Goal: Task Accomplishment & Management: Use online tool/utility

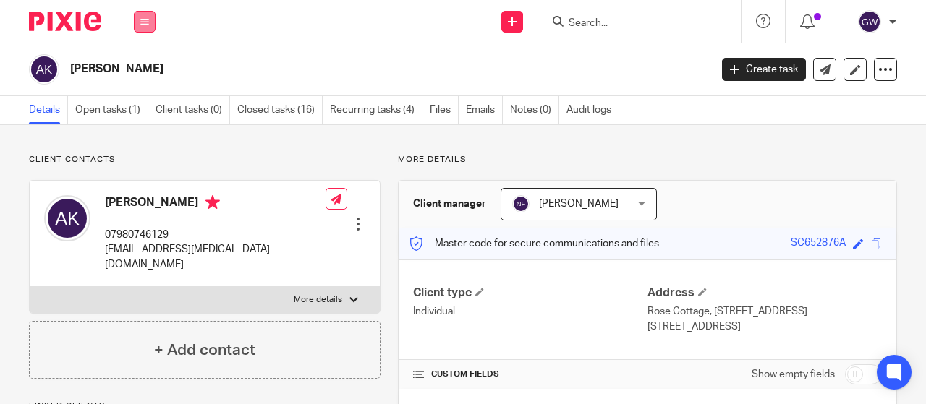
click at [136, 24] on button at bounding box center [145, 22] width 22 height 22
click at [140, 64] on link "Work" at bounding box center [136, 67] width 23 height 10
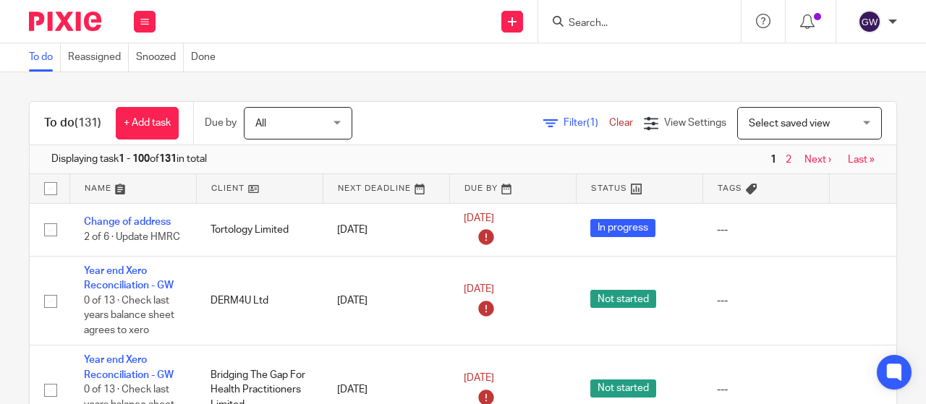
click at [563, 121] on span "Filter (1)" at bounding box center [586, 123] width 46 height 10
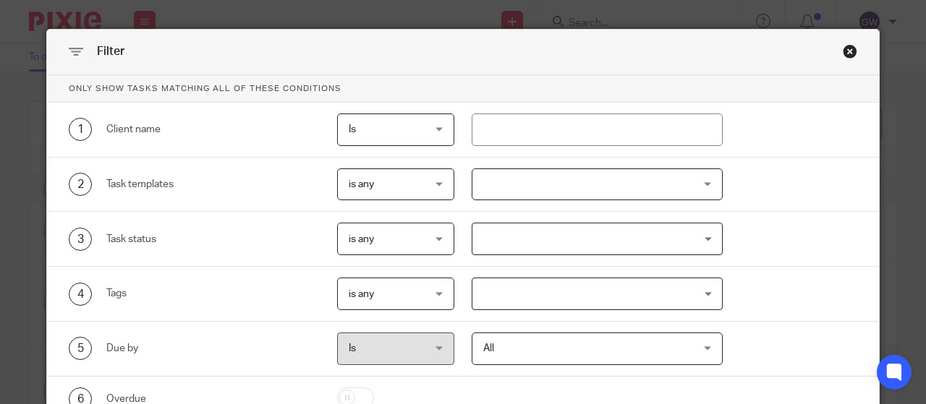
click at [561, 192] on div at bounding box center [598, 185] width 252 height 33
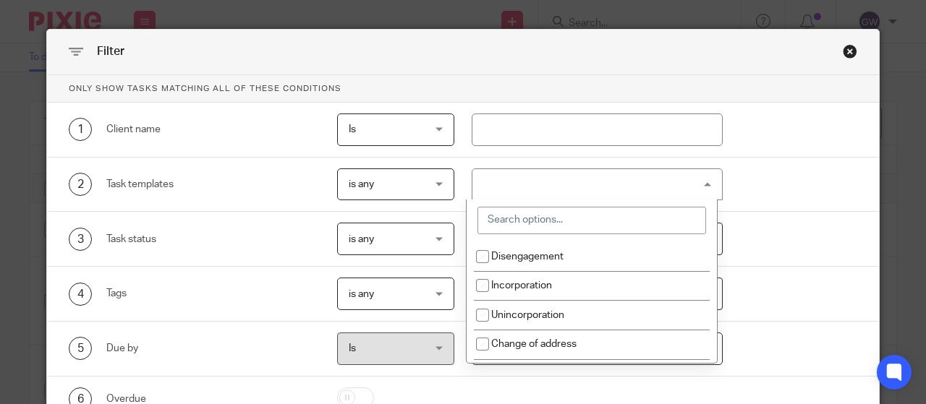
click at [563, 212] on input "search" at bounding box center [591, 220] width 229 height 27
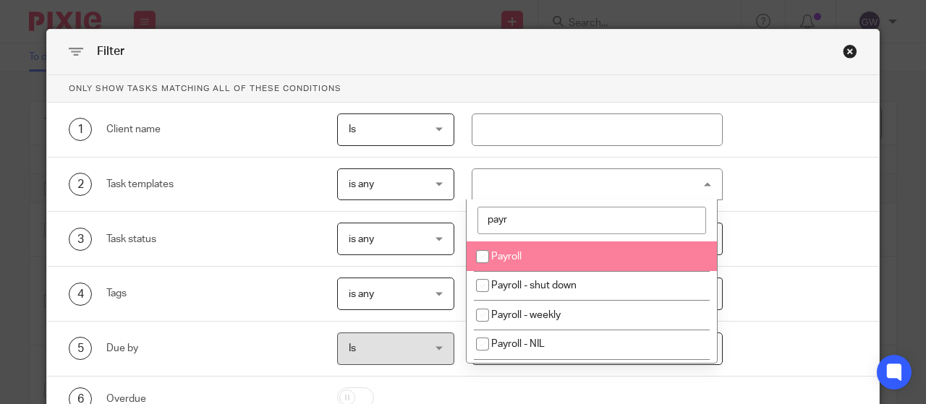
type input "payr"
click at [563, 254] on li "Payroll" at bounding box center [591, 257] width 250 height 30
checkbox input "true"
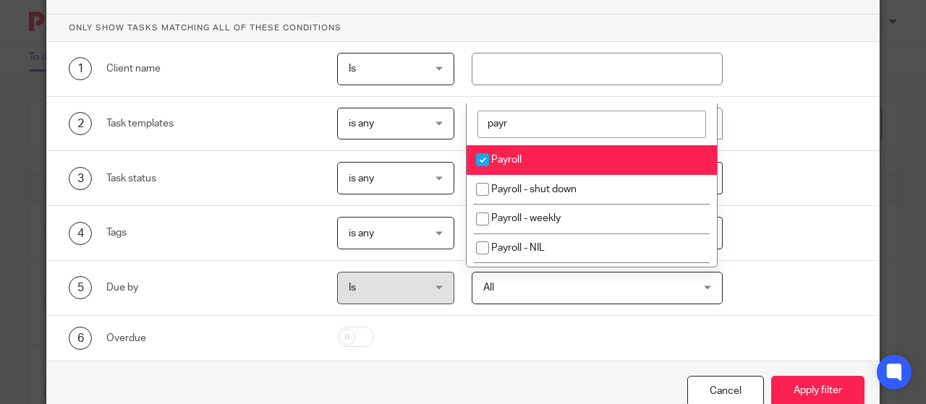
scroll to position [105, 0]
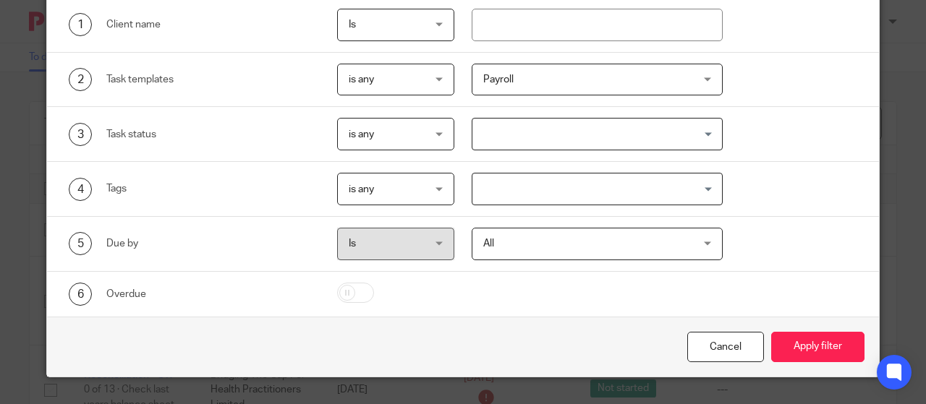
click at [787, 324] on div "Cancel Apply filter" at bounding box center [463, 347] width 832 height 61
click at [800, 341] on button "Apply filter" at bounding box center [817, 347] width 93 height 31
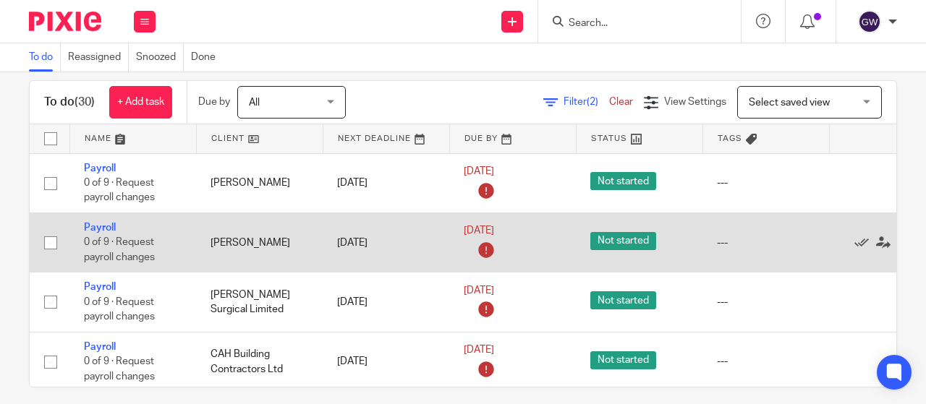
scroll to position [33, 0]
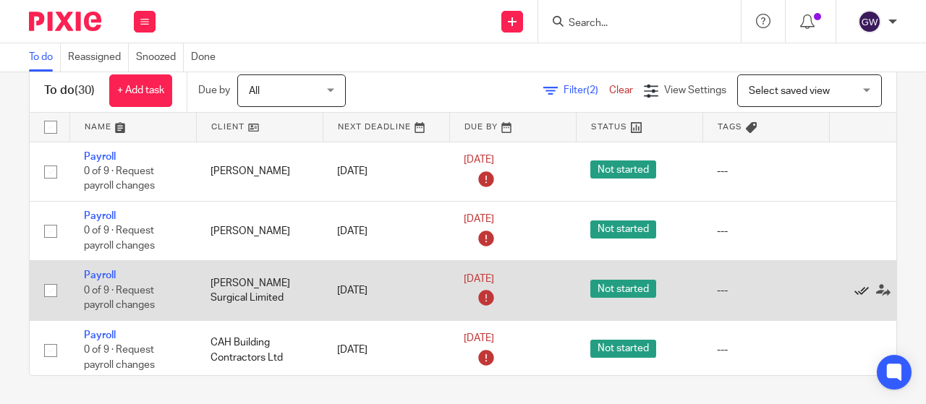
click at [861, 293] on icon at bounding box center [861, 291] width 14 height 14
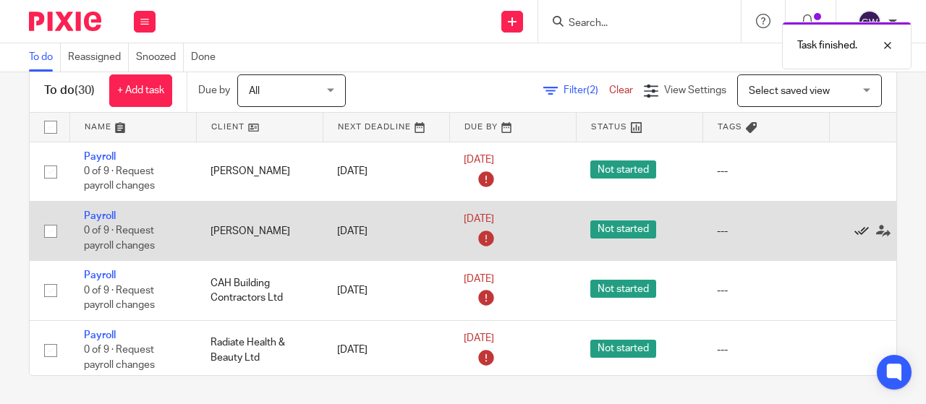
click at [861, 225] on icon at bounding box center [861, 231] width 14 height 14
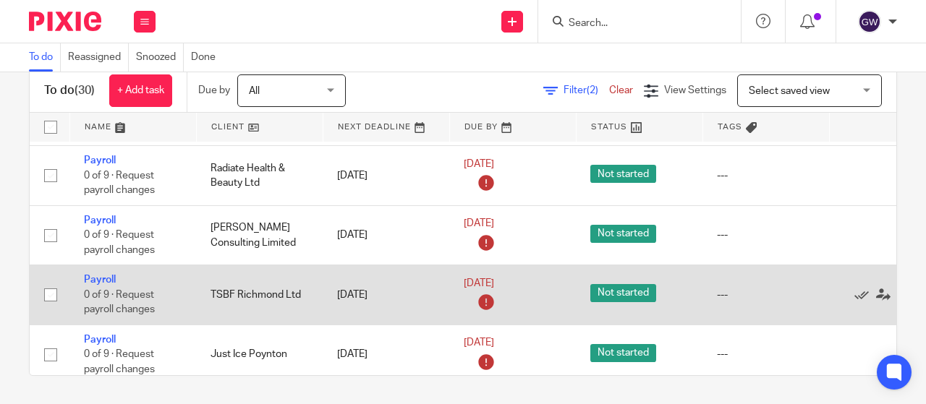
scroll to position [145, 0]
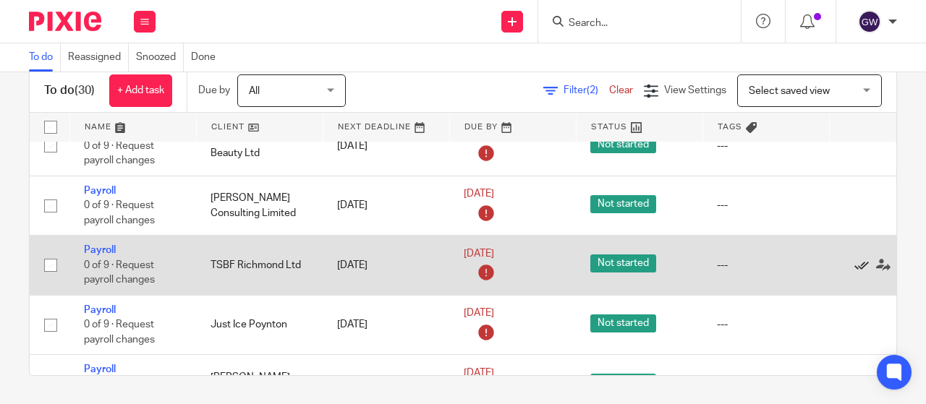
click at [856, 263] on icon at bounding box center [861, 265] width 14 height 14
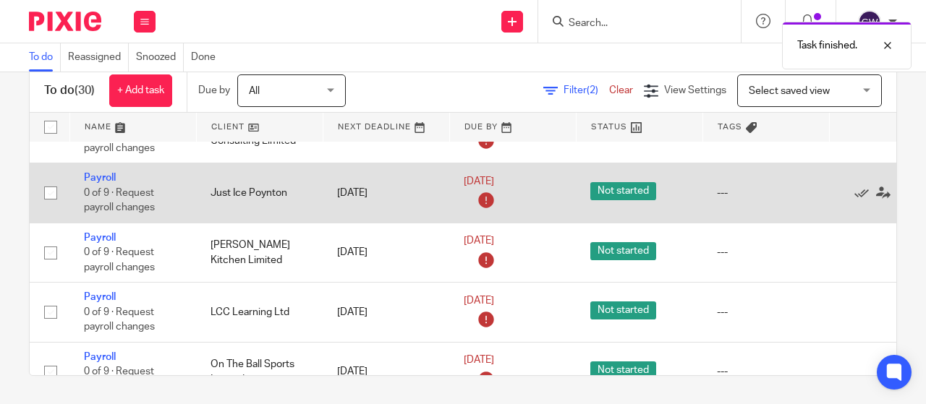
scroll to position [289, 0]
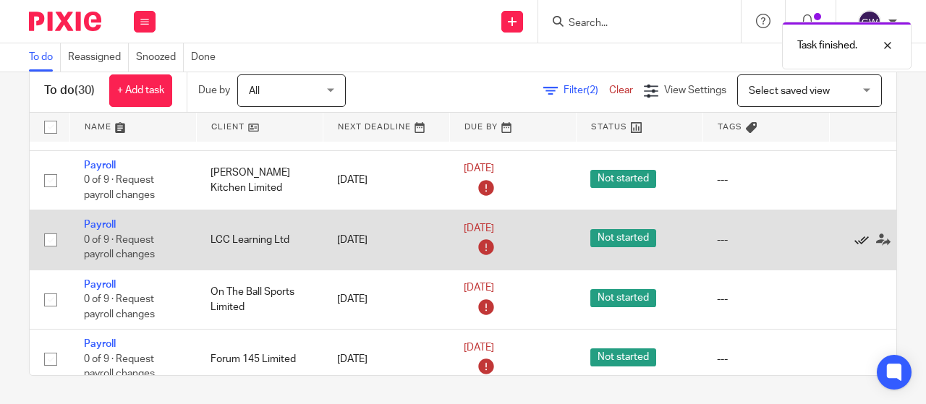
click at [860, 239] on icon at bounding box center [861, 240] width 14 height 14
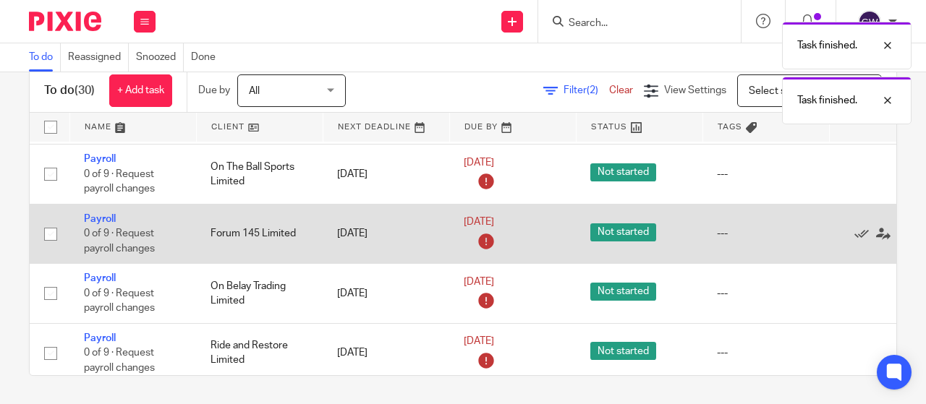
scroll to position [434, 0]
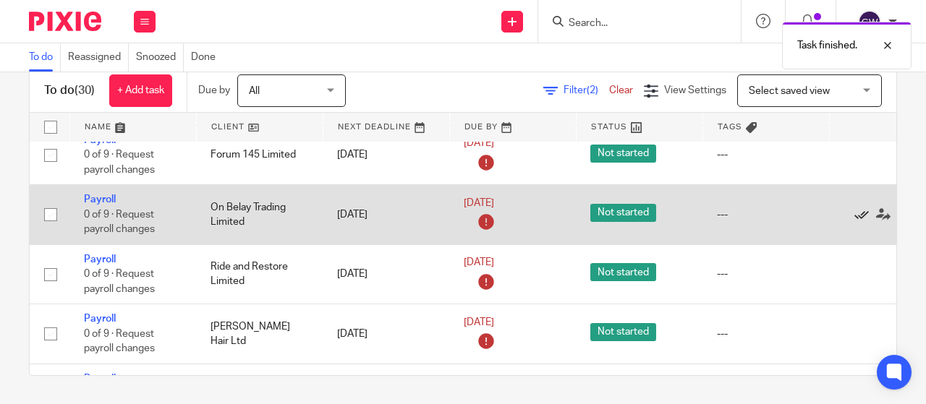
click at [860, 210] on icon at bounding box center [861, 215] width 14 height 14
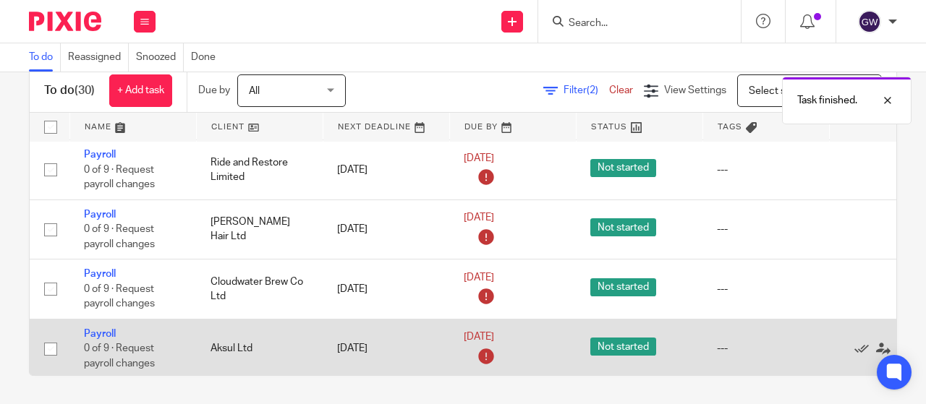
scroll to position [579, 0]
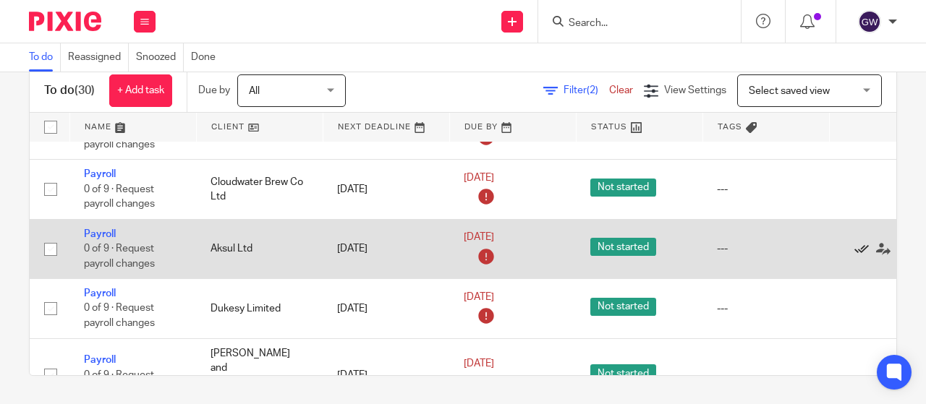
click at [856, 244] on icon at bounding box center [861, 249] width 14 height 14
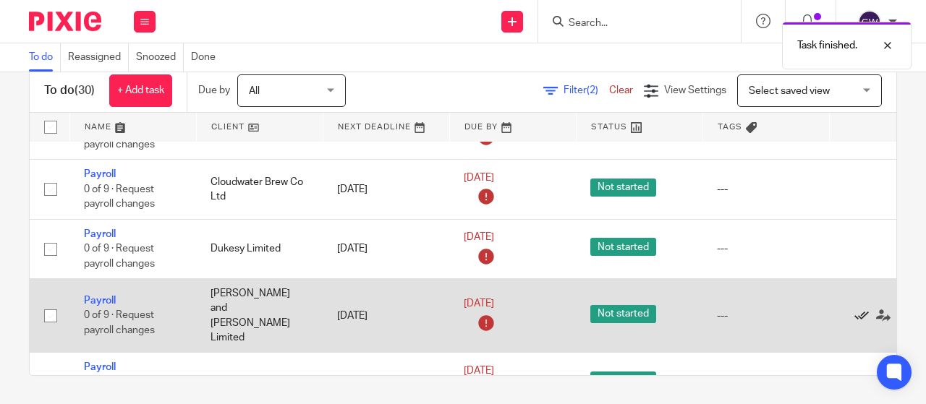
click at [858, 309] on icon at bounding box center [861, 316] width 14 height 14
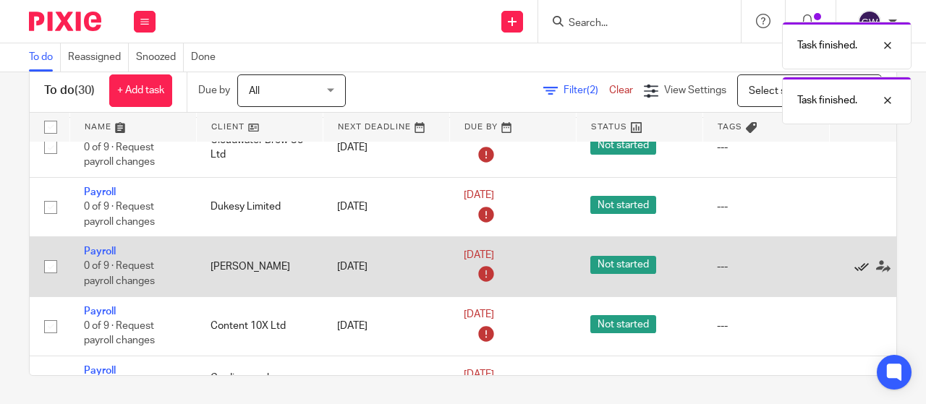
scroll to position [651, 0]
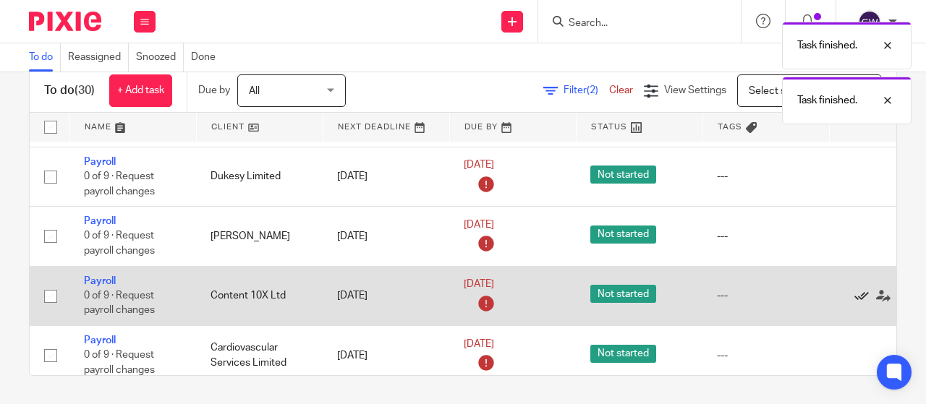
click at [856, 291] on icon at bounding box center [861, 296] width 14 height 14
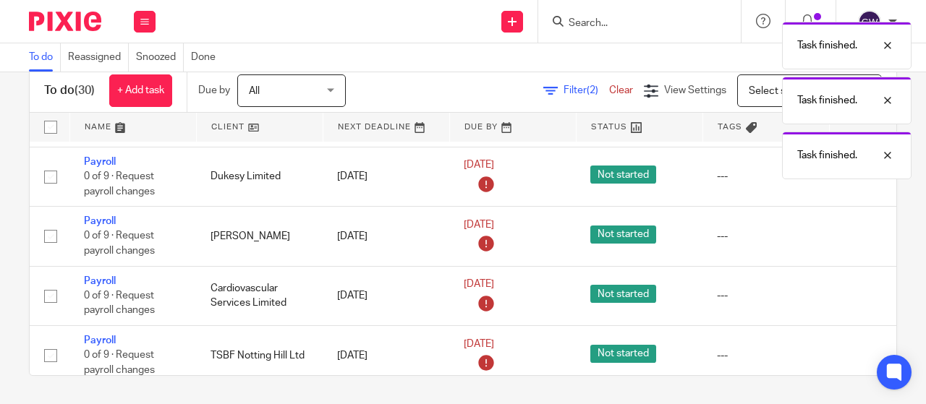
click at [856, 291] on icon at bounding box center [861, 296] width 14 height 14
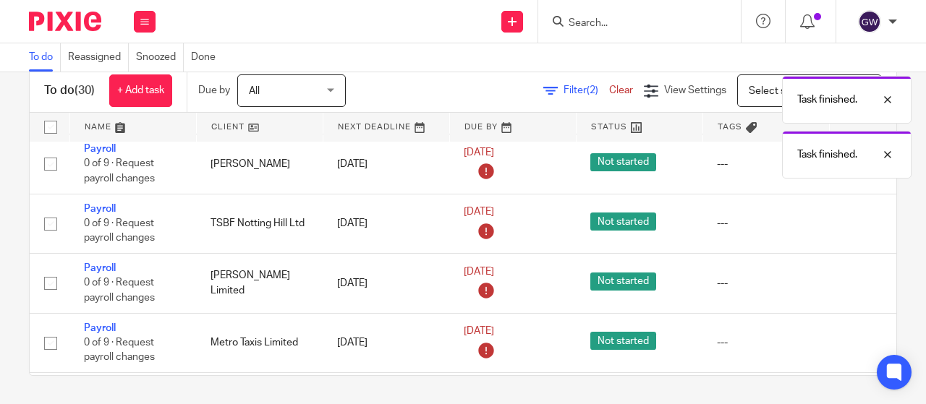
scroll to position [723, 77]
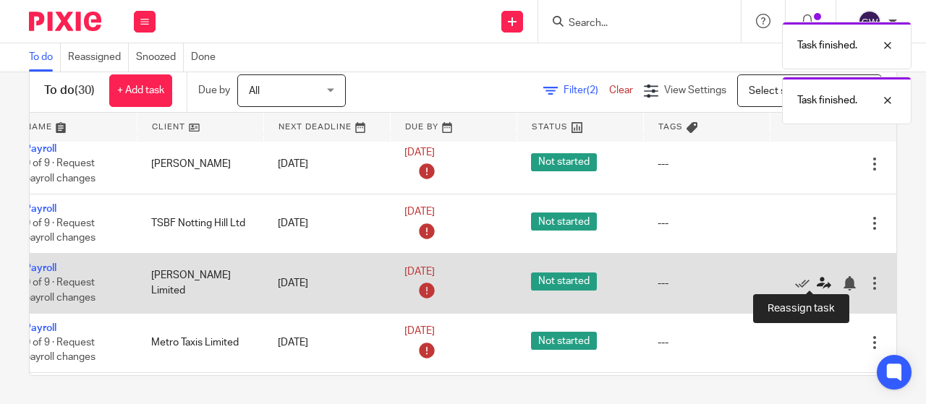
click at [817, 281] on icon at bounding box center [824, 283] width 14 height 14
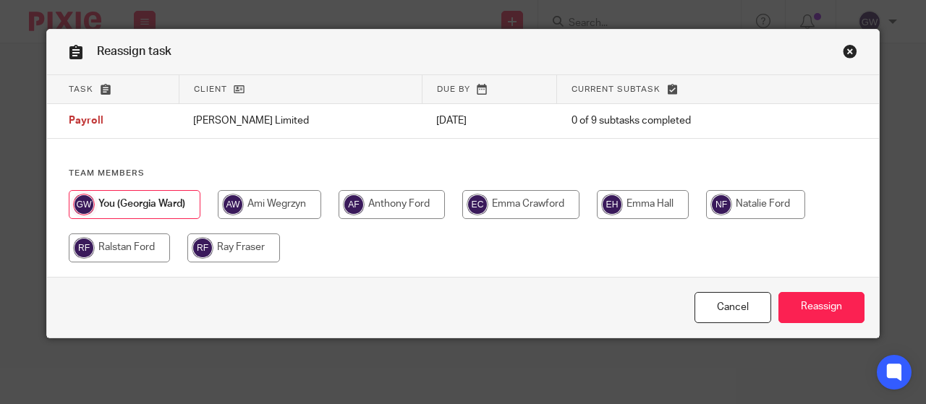
click at [769, 205] on input "radio" at bounding box center [755, 204] width 99 height 29
radio input "true"
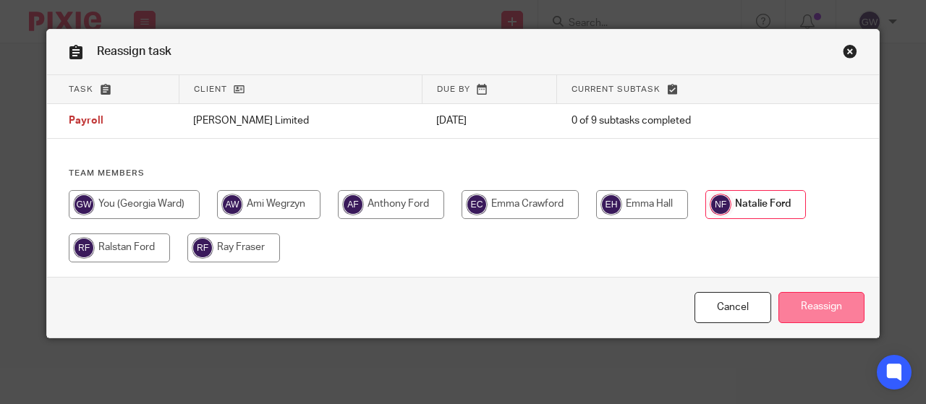
click at [814, 307] on input "Reassign" at bounding box center [821, 307] width 86 height 31
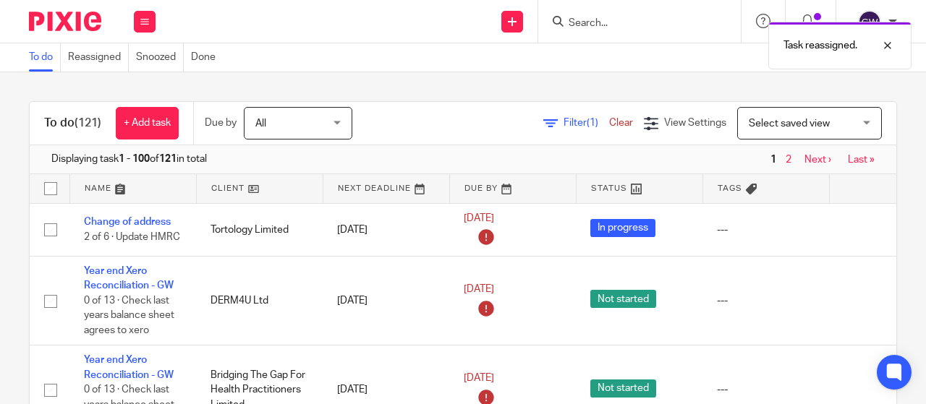
click at [563, 122] on span "Filter (1)" at bounding box center [586, 123] width 46 height 10
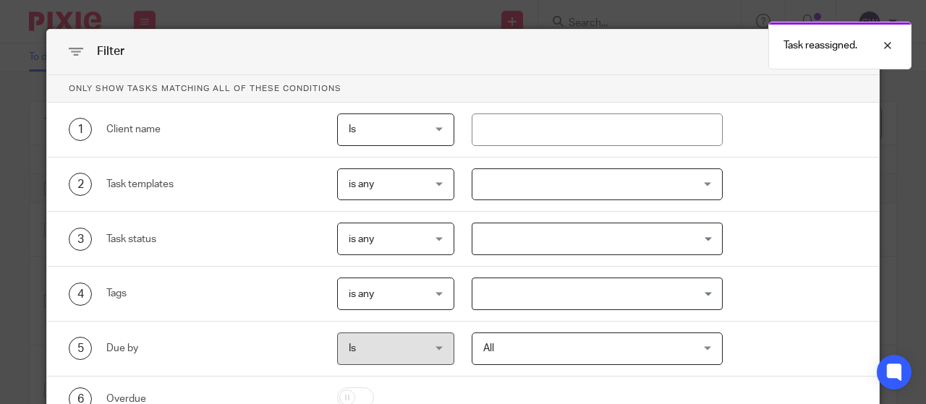
click at [512, 195] on div at bounding box center [598, 185] width 252 height 33
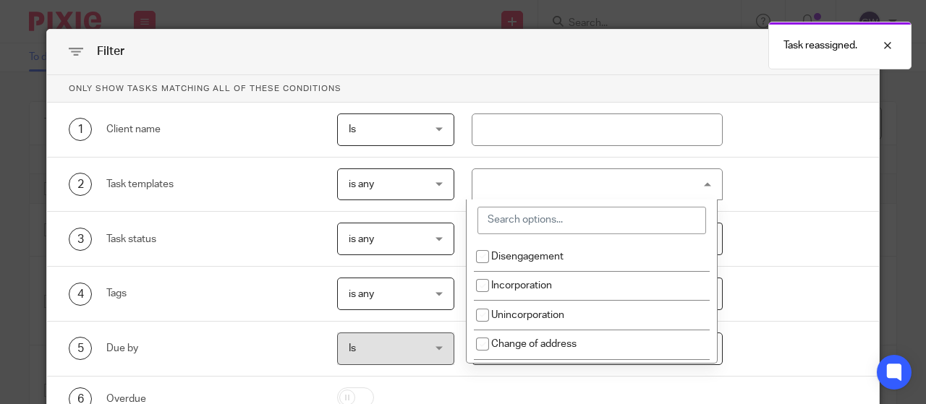
click at [528, 221] on input "search" at bounding box center [591, 220] width 229 height 27
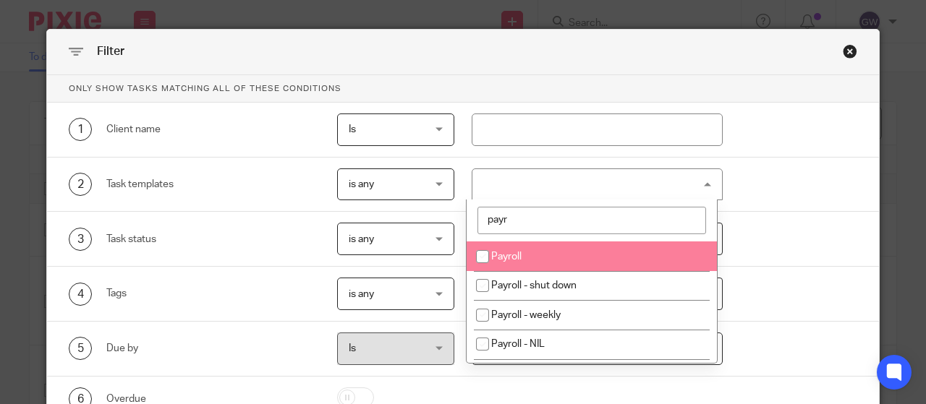
type input "payr"
click at [508, 247] on li "Payroll" at bounding box center [591, 257] width 250 height 30
checkbox input "true"
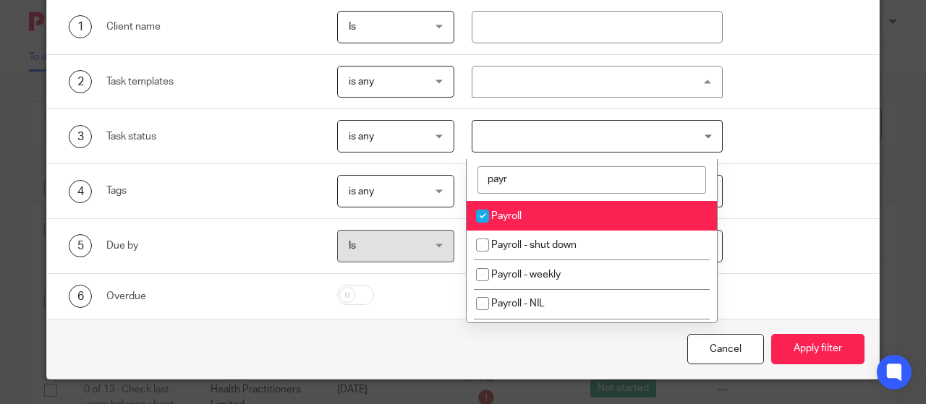
scroll to position [105, 0]
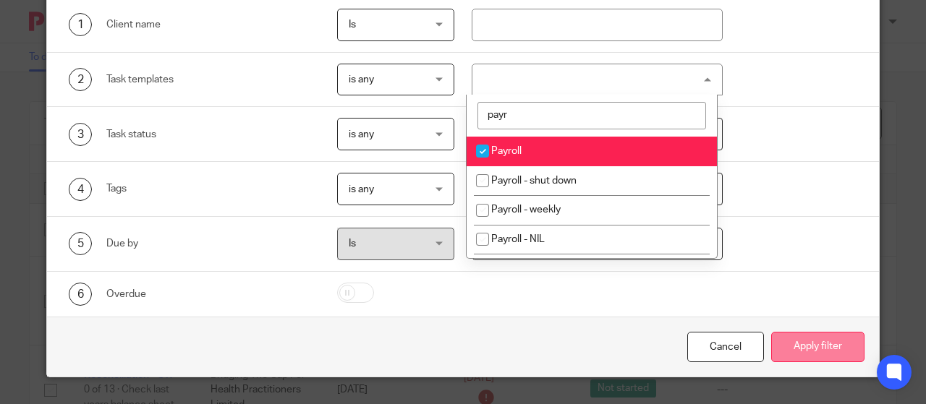
click at [801, 343] on button "Apply filter" at bounding box center [817, 347] width 93 height 31
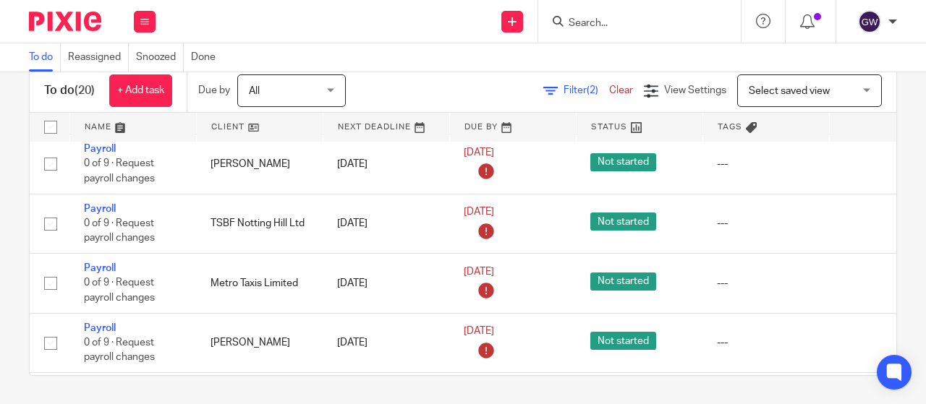
scroll to position [796, 0]
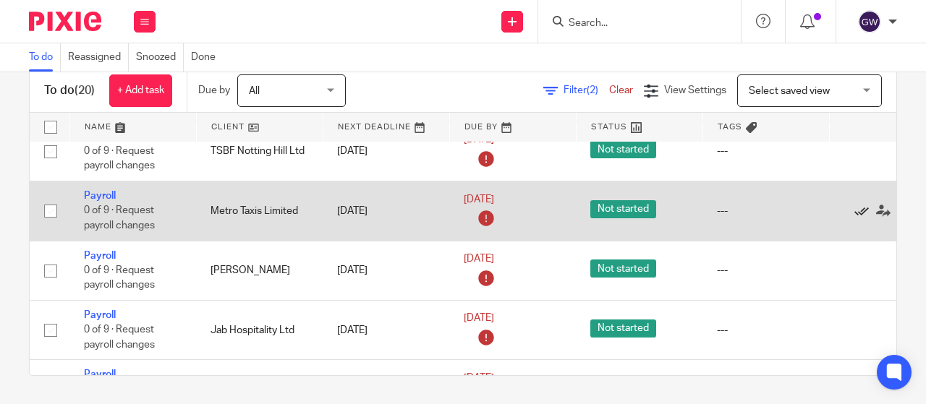
click at [858, 205] on icon at bounding box center [861, 211] width 14 height 14
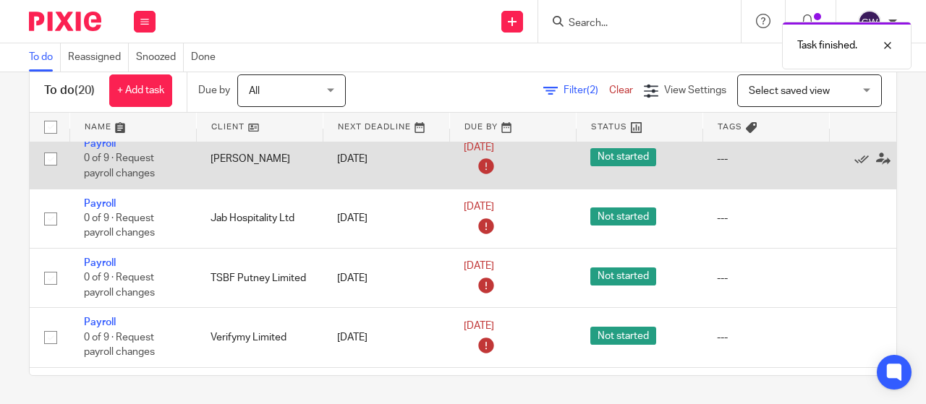
scroll to position [868, 0]
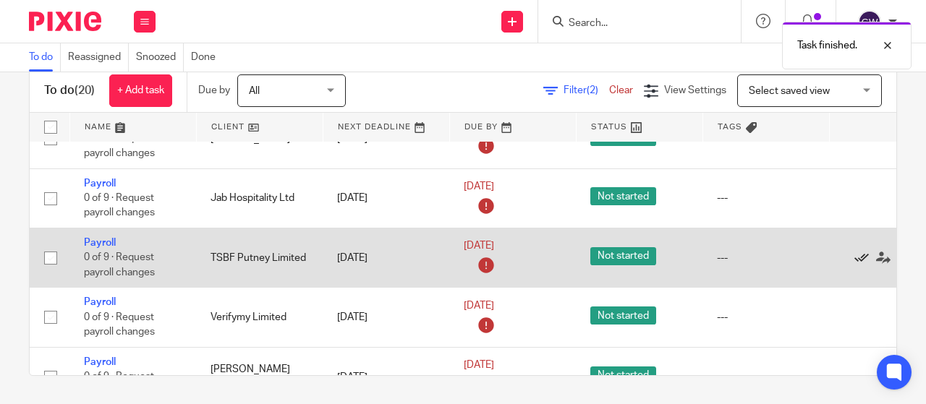
click at [860, 254] on icon at bounding box center [861, 258] width 14 height 14
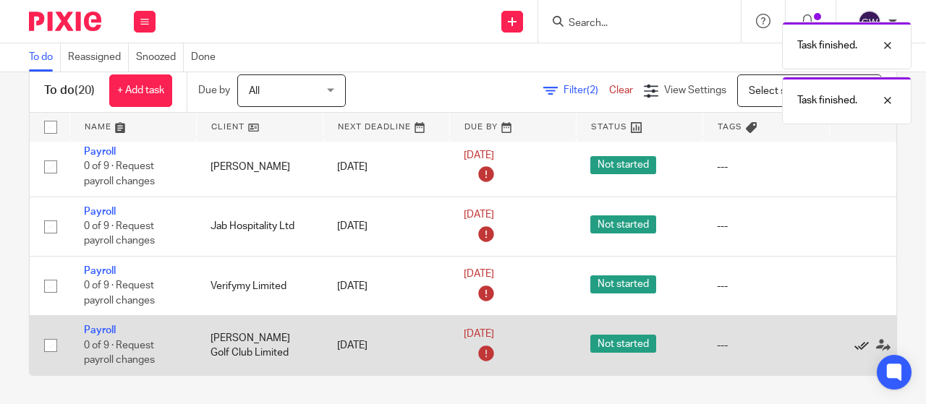
click at [856, 338] on icon at bounding box center [861, 345] width 14 height 14
